Goal: Information Seeking & Learning: Check status

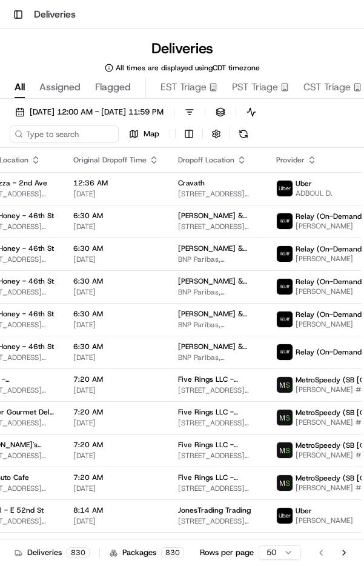
scroll to position [0, 274]
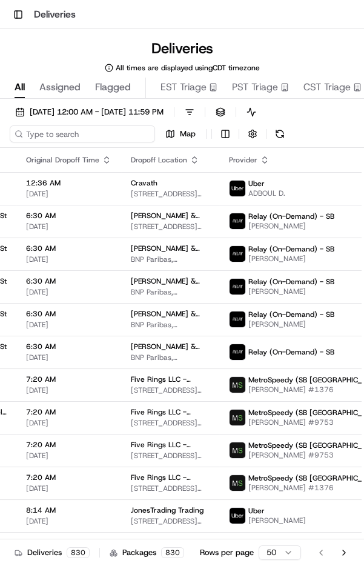
click at [84, 136] on input at bounding box center [83, 134] width 146 height 17
click at [116, 136] on input at bounding box center [83, 134] width 146 height 17
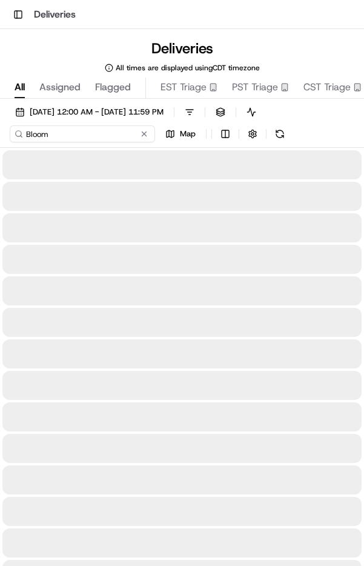
type input "Bloom"
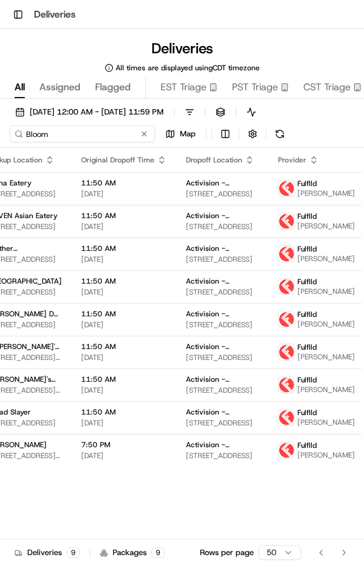
scroll to position [0, 216]
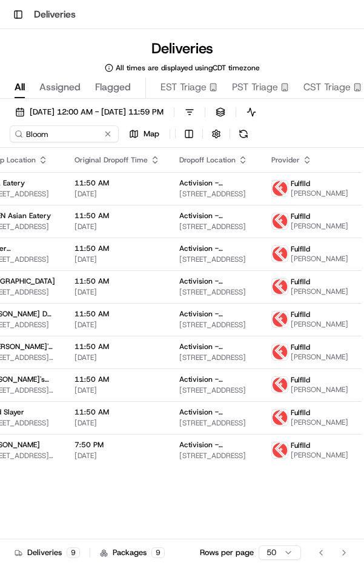
click at [272, 184] on img at bounding box center [280, 189] width 16 height 16
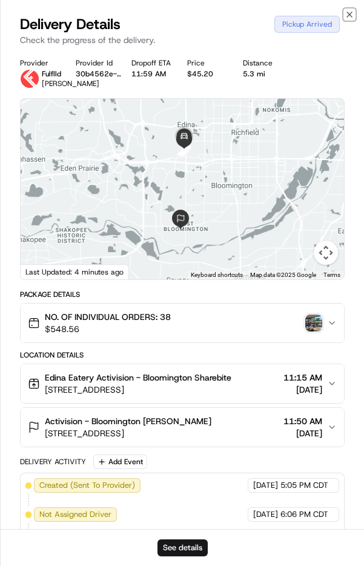
click at [350, 15] on icon "button" at bounding box center [349, 14] width 5 height 5
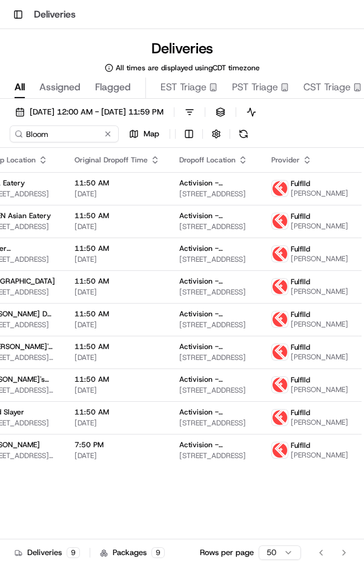
click at [291, 231] on span "[PERSON_NAME]" at bounding box center [320, 226] width 58 height 10
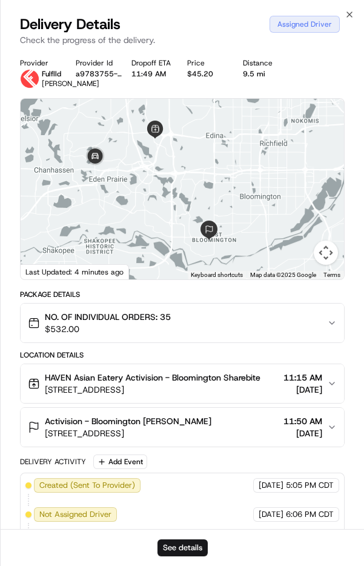
click at [351, 29] on div "Delivery Details Assigned Driver Check the progress of the delivery." at bounding box center [183, 33] width 364 height 36
click at [349, 12] on icon "button" at bounding box center [350, 15] width 10 height 10
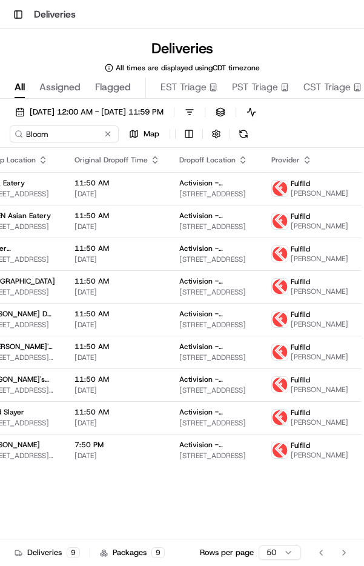
click at [301, 264] on span "[PERSON_NAME]" at bounding box center [320, 259] width 58 height 10
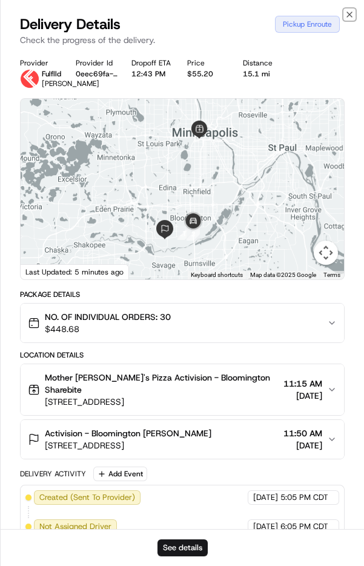
click at [349, 15] on icon "button" at bounding box center [349, 14] width 5 height 5
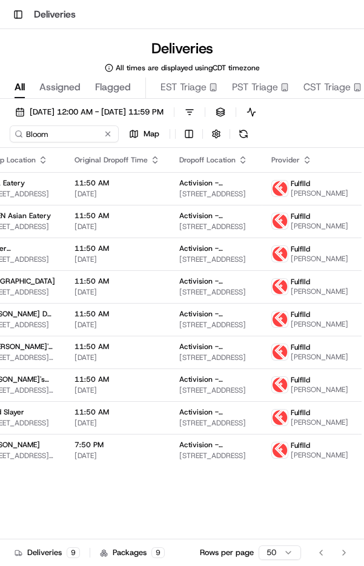
click at [298, 297] on span "[PERSON_NAME]" at bounding box center [320, 292] width 58 height 10
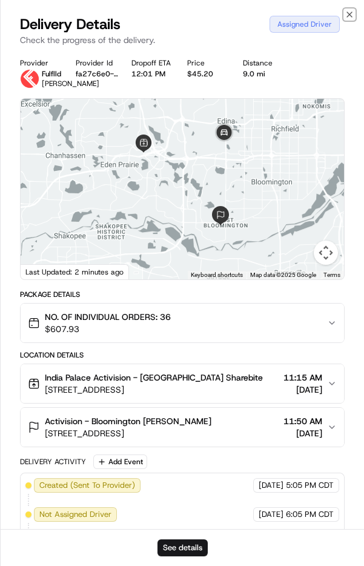
click at [350, 13] on icon "button" at bounding box center [350, 15] width 10 height 10
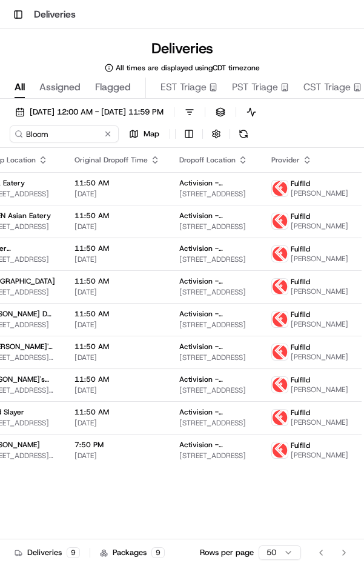
click at [295, 428] on span "[PERSON_NAME]" at bounding box center [320, 423] width 58 height 10
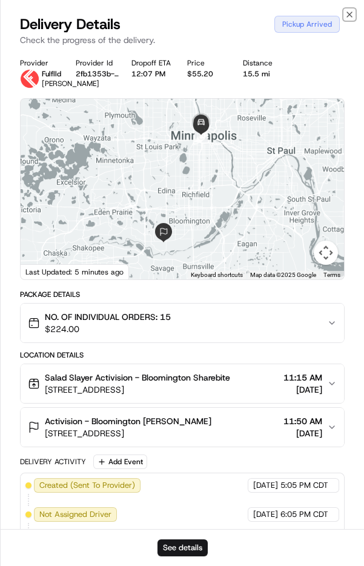
click at [351, 17] on icon "button" at bounding box center [350, 15] width 10 height 10
